Goal: Task Accomplishment & Management: Manage account settings

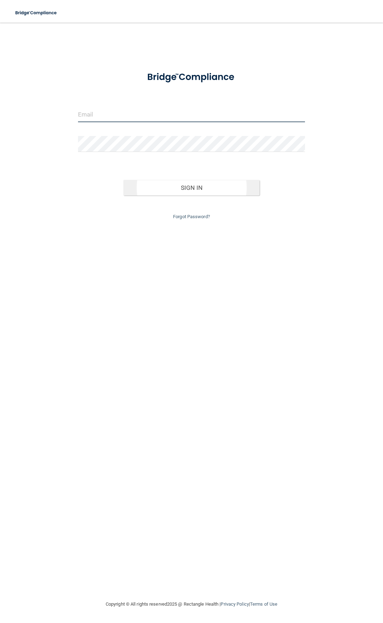
type input "[EMAIL_ADDRESS][DOMAIN_NAME]"
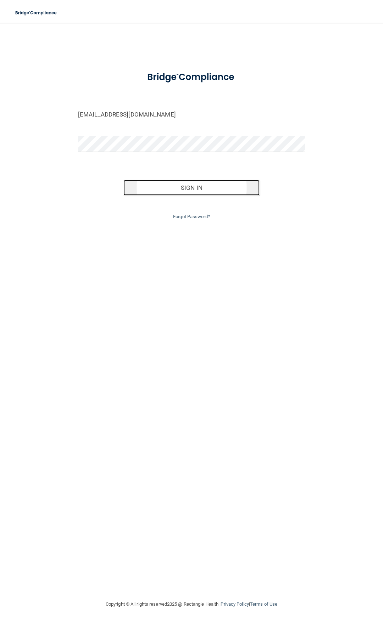
click at [174, 194] on button "Sign In" at bounding box center [191, 188] width 136 height 16
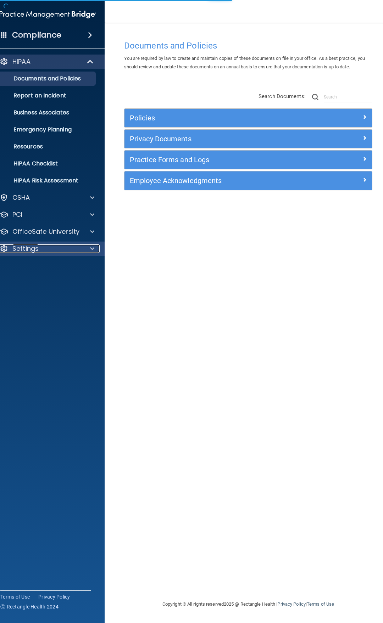
click at [25, 253] on p "Settings" at bounding box center [25, 248] width 26 height 9
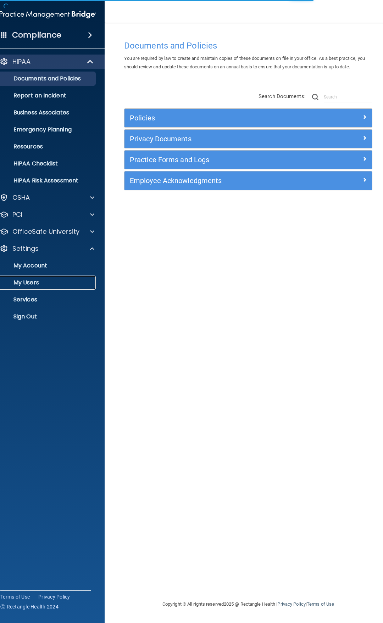
click at [26, 284] on p "My Users" at bounding box center [44, 282] width 97 height 7
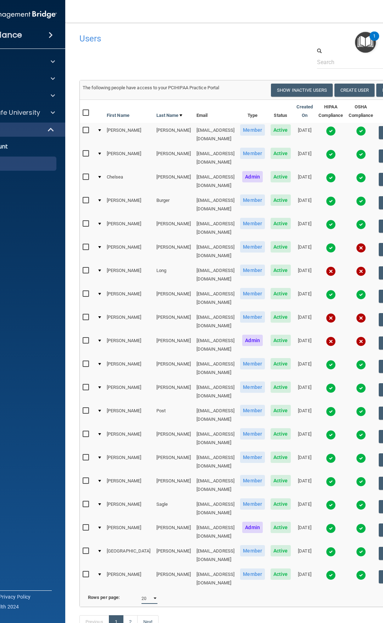
click at [151, 593] on select "10 20 30 40 all" at bounding box center [149, 598] width 16 height 11
select select "28"
click at [145, 593] on select "10 20 30 40 all" at bounding box center [149, 598] width 16 height 11
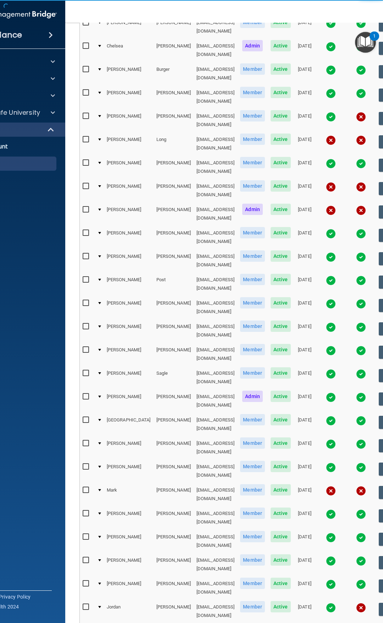
scroll to position [134, 0]
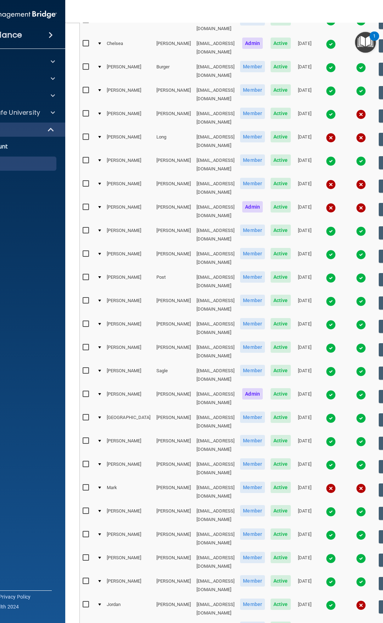
click at [326, 460] on img at bounding box center [331, 465] width 10 height 10
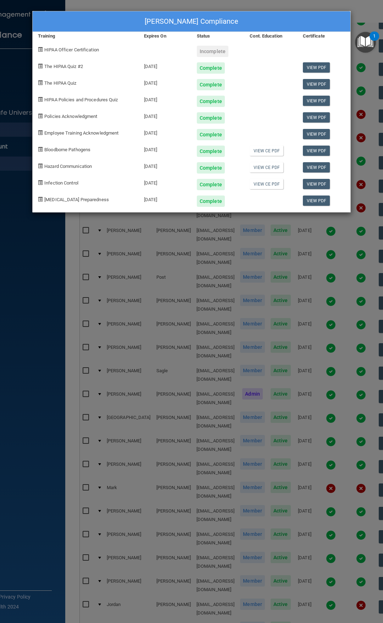
click at [296, 261] on div "[PERSON_NAME] Compliance Training Expires On Status Cont. Education Certificate…" at bounding box center [191, 311] width 383 height 623
